Goal: Task Accomplishment & Management: Use online tool/utility

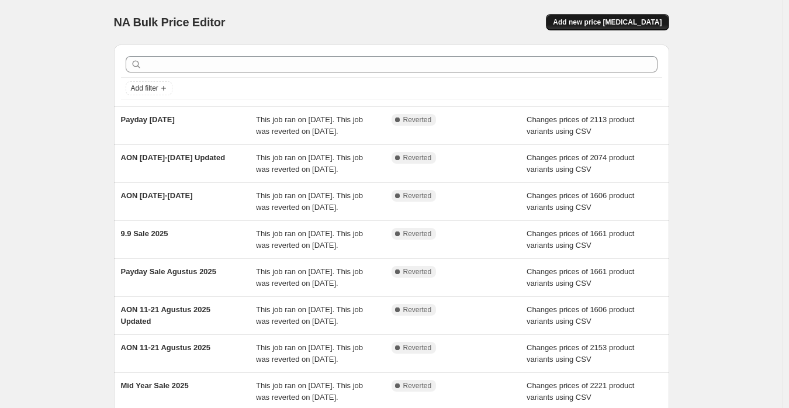
click at [616, 26] on span "Add new price change job" at bounding box center [607, 22] width 109 height 9
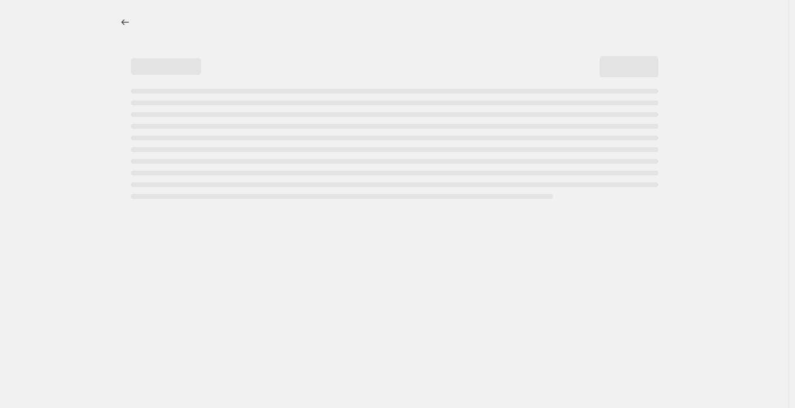
select select "percentage"
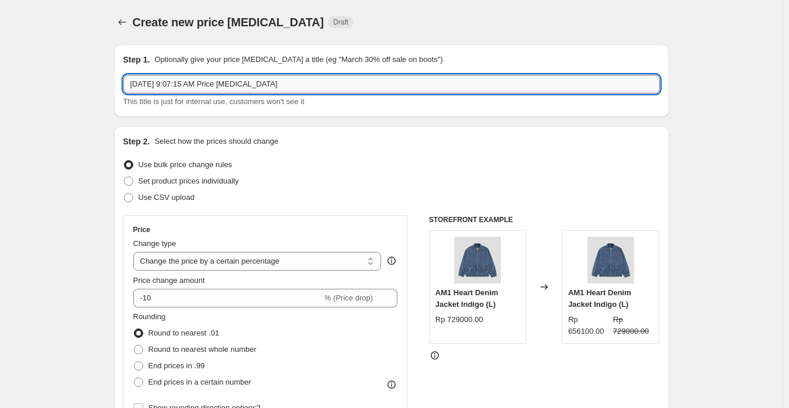
drag, startPoint x: 332, startPoint y: 92, endPoint x: 330, endPoint y: 85, distance: 7.8
click at [331, 92] on input "Oct 6, 2025, 9:07:15 AM Price change job" at bounding box center [391, 84] width 537 height 19
paste input "text"
type input "AON 6-7 Oktober 2025"
click at [158, 198] on span "Use CSV upload" at bounding box center [167, 197] width 56 height 9
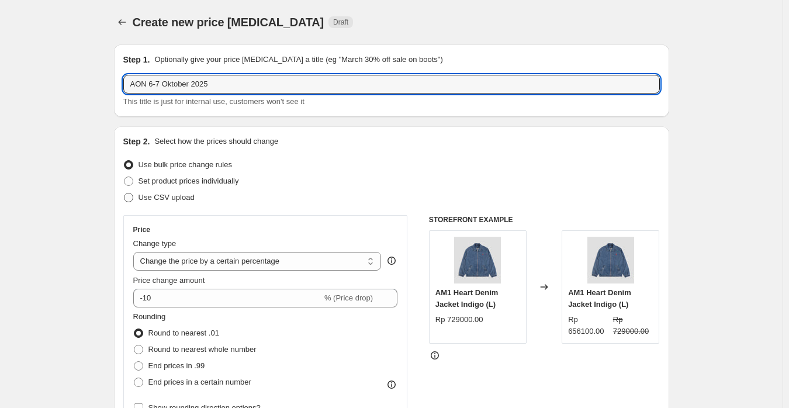
click at [125, 194] on input "Use CSV upload" at bounding box center [124, 193] width 1 height 1
radio input "true"
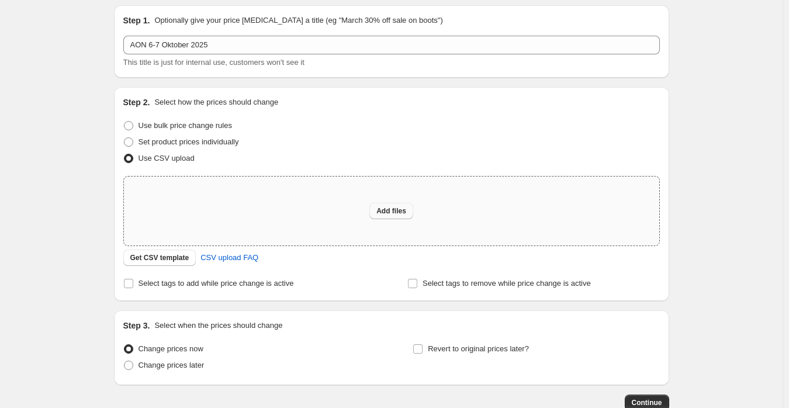
scroll to position [58, 0]
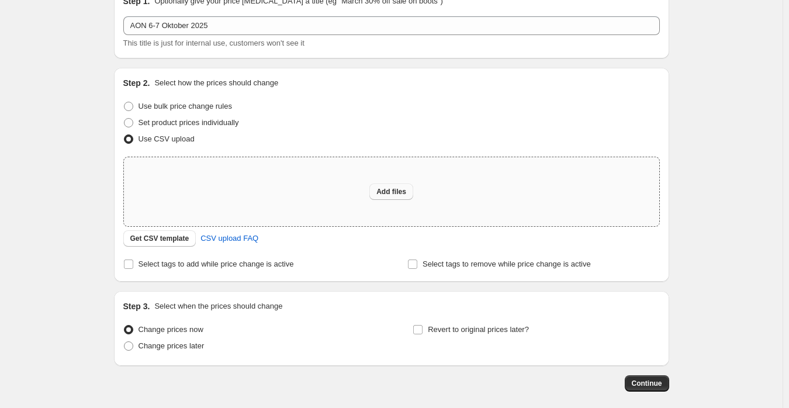
click at [396, 188] on span "Add files" at bounding box center [391, 191] width 30 height 9
type input "C:\fakepath\Dario Always On Discount (Shopify).csv"
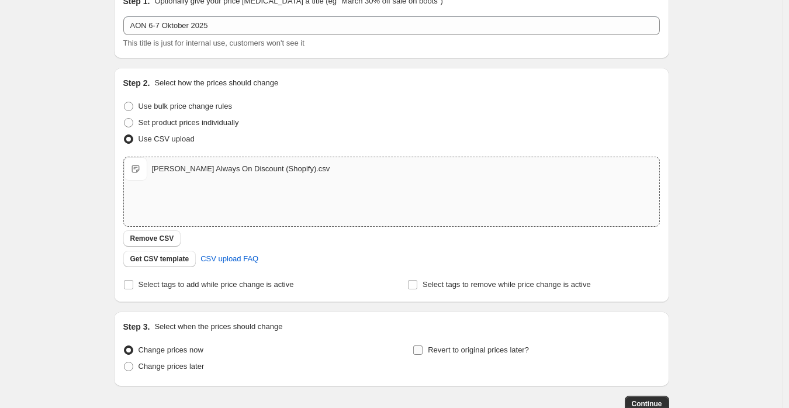
click at [473, 356] on label "Revert to original prices later?" at bounding box center [471, 350] width 116 height 16
click at [423, 355] on input "Revert to original prices later?" at bounding box center [417, 350] width 9 height 9
checkbox input "true"
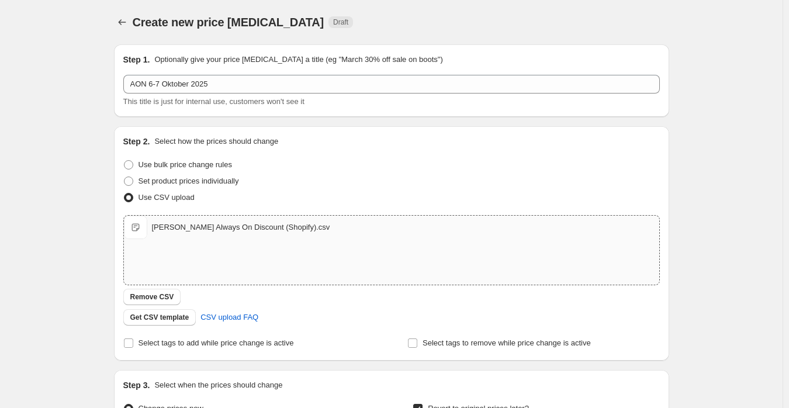
scroll to position [334, 0]
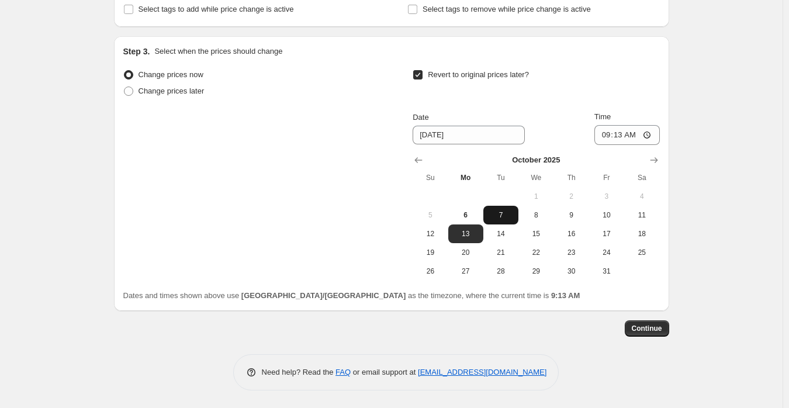
click at [501, 210] on span "7" at bounding box center [501, 214] width 26 height 9
type input "10/7/2025"
click at [607, 139] on input "09:13" at bounding box center [627, 135] width 65 height 20
type input "23:59"
drag, startPoint x: 724, startPoint y: 325, endPoint x: 714, endPoint y: 335, distance: 13.6
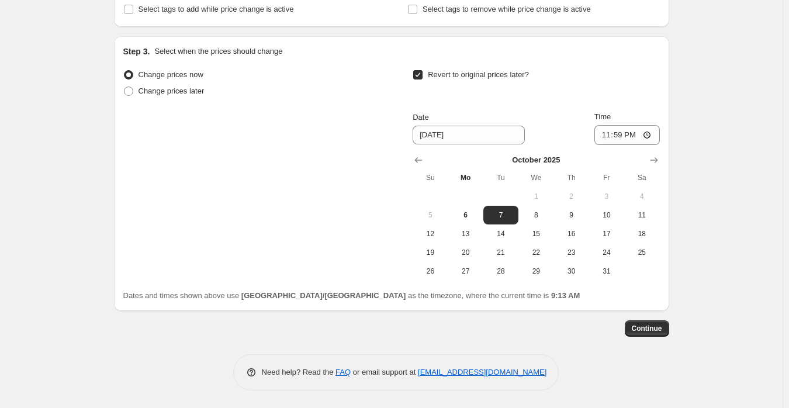
click at [714, 335] on div "Create new price change job. This page is ready Create new price change job Dra…" at bounding box center [391, 37] width 783 height 742
click at [655, 337] on div "Step 1. Optionally give your price change job a title (eg "March 30% off sale o…" at bounding box center [391, 45] width 555 height 689
click at [646, 326] on span "Continue" at bounding box center [647, 328] width 30 height 9
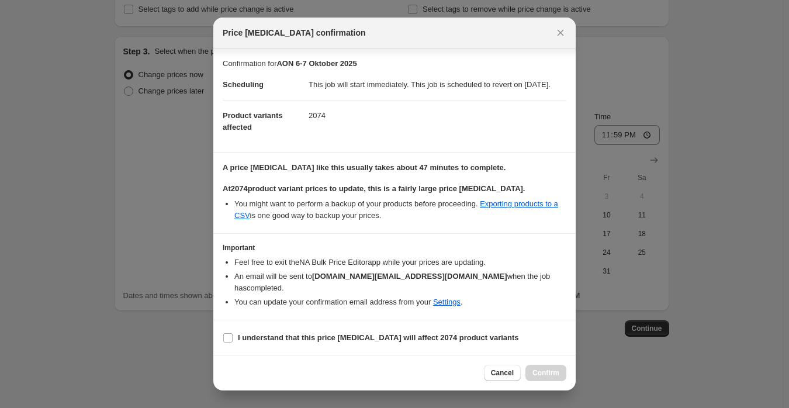
scroll to position [1, 0]
click at [288, 348] on section "I understand that this price change job will affect 2074 product variants" at bounding box center [394, 337] width 362 height 35
click at [289, 340] on b "I understand that this price change job will affect 2074 product variants" at bounding box center [378, 337] width 281 height 9
click at [233, 340] on input "I understand that this price change job will affect 2074 product variants" at bounding box center [227, 337] width 9 height 9
checkbox input "true"
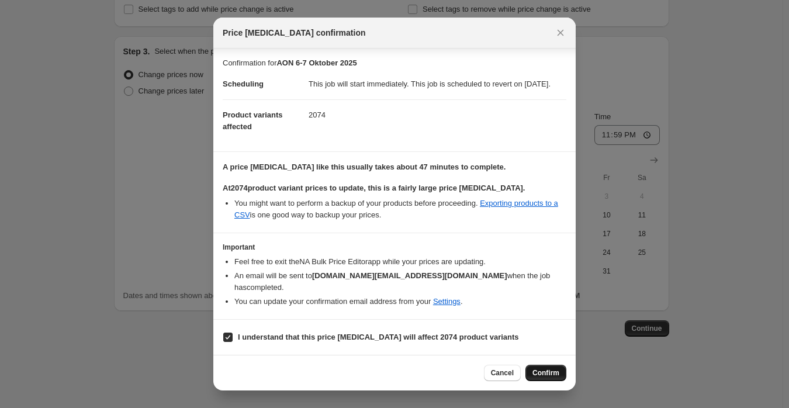
click at [537, 369] on span "Confirm" at bounding box center [546, 372] width 27 height 9
